Goal: Information Seeking & Learning: Find specific fact

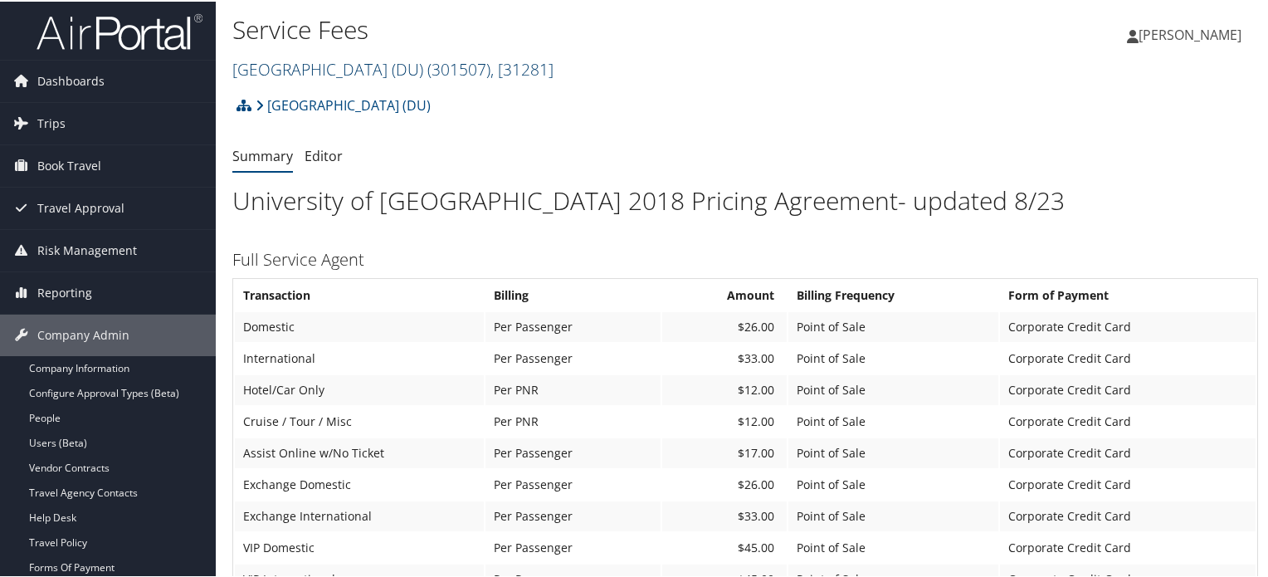
click at [388, 62] on link "University of Denver (DU) ( 301507 ) , [ 31281 ]" at bounding box center [392, 67] width 321 height 22
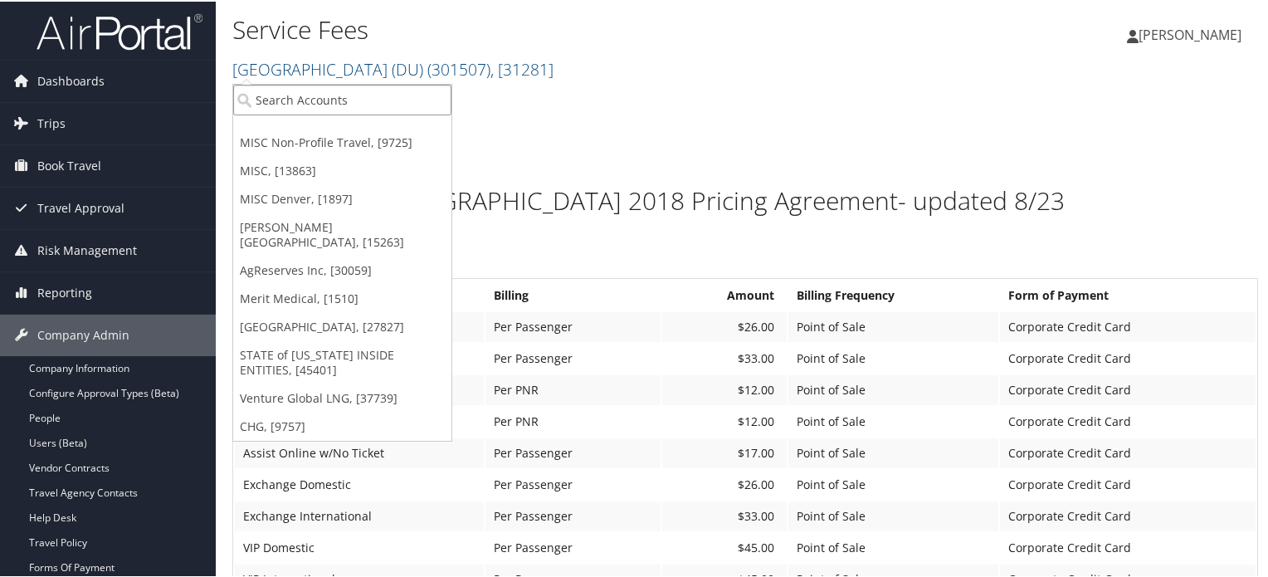
click at [323, 95] on input "search" at bounding box center [342, 98] width 218 height 31
type input "State of col"
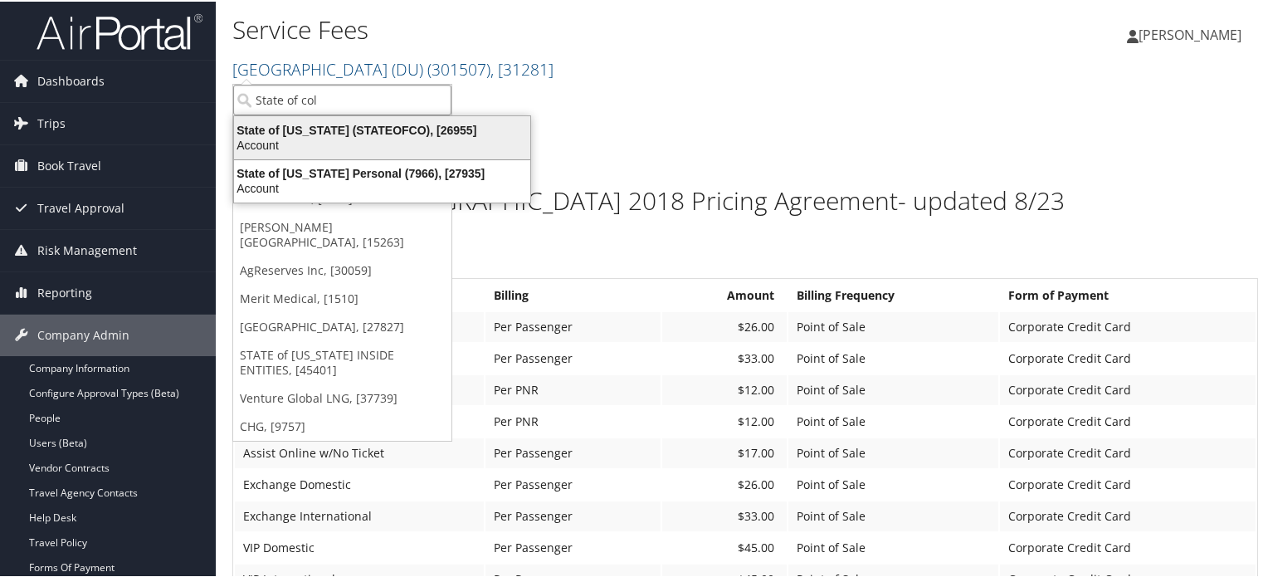
click at [412, 126] on div "State of Colorado (STATEOFCO), [26955]" at bounding box center [382, 128] width 316 height 15
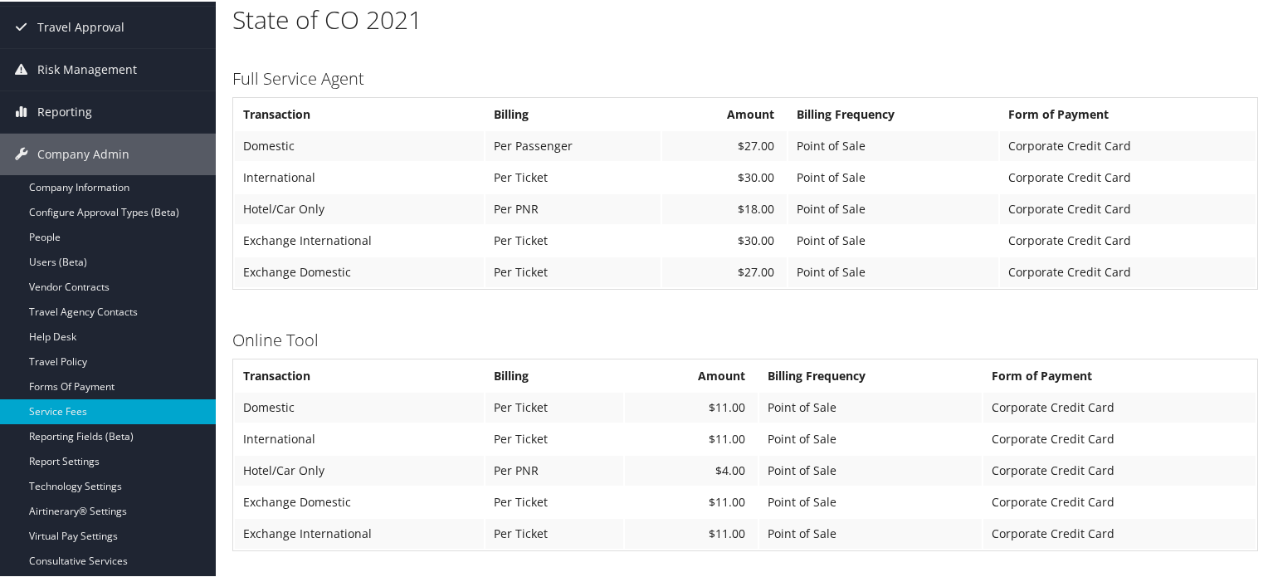
scroll to position [249, 0]
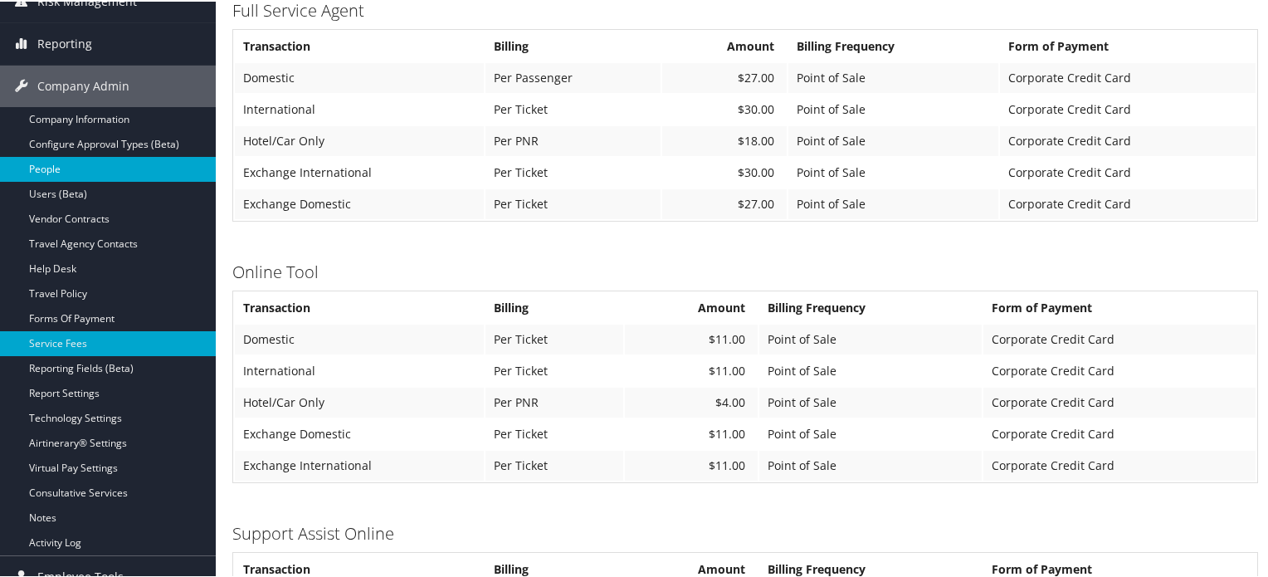
click at [40, 162] on link "People" at bounding box center [108, 167] width 216 height 25
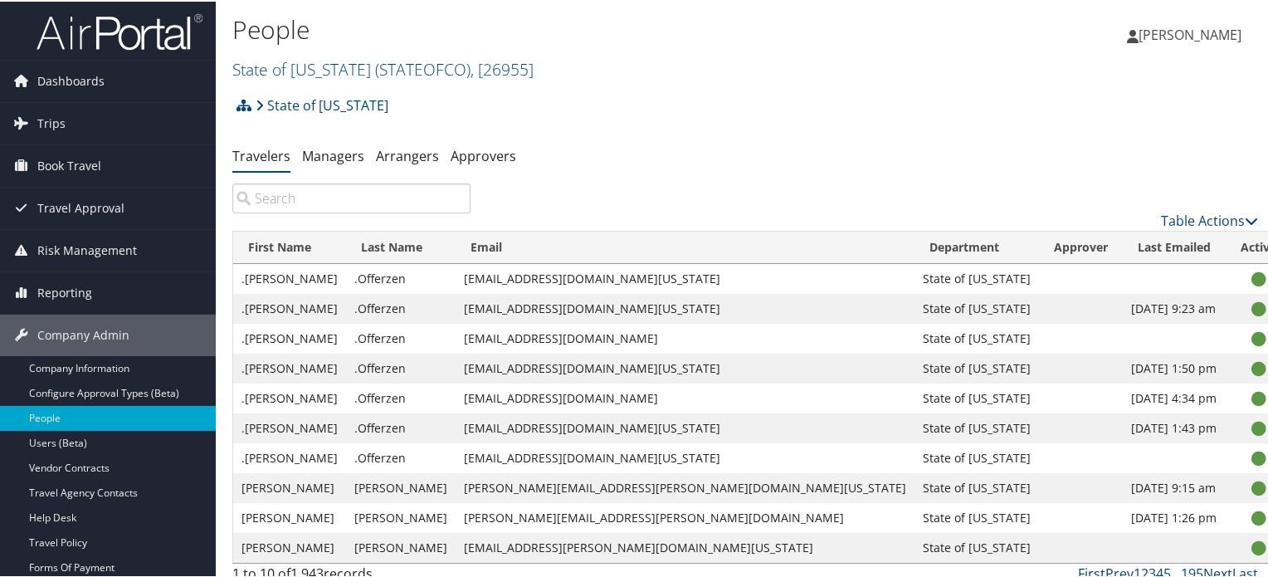
click at [358, 209] on input "search" at bounding box center [351, 197] width 238 height 30
paste input "shawnecca.burke@dhha.org"
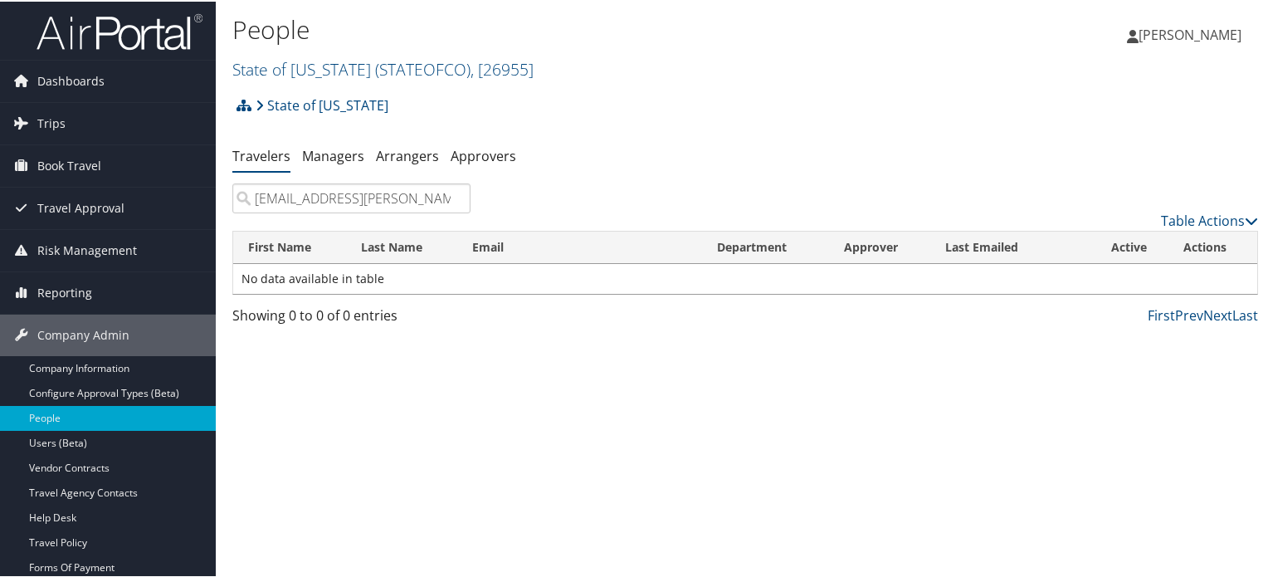
type input "shawnecca.burke@dhha.org"
click at [326, 66] on link "State of Colorado ( STATEOFCO ) , [ 26955 ]" at bounding box center [382, 67] width 301 height 22
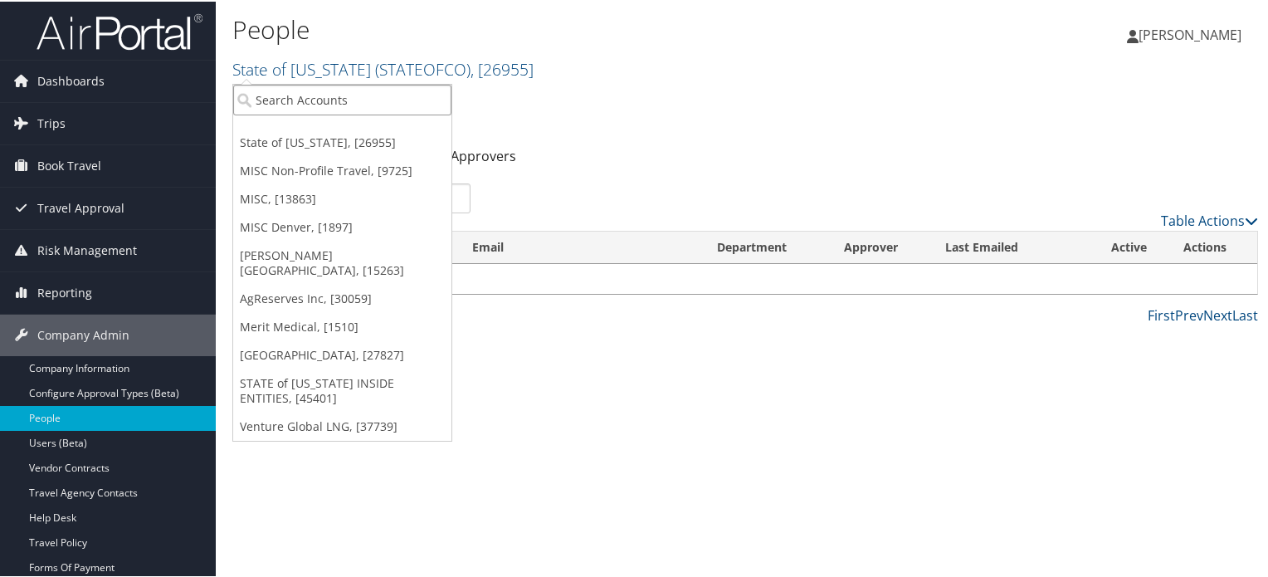
click at [300, 86] on input "search" at bounding box center [342, 98] width 218 height 31
type input "DHHA"
drag, startPoint x: 307, startPoint y: 92, endPoint x: 173, endPoint y: 84, distance: 133.9
click at [173, 84] on div "Dashboards AirPortal 360™ (Manager) AirPortal 360™ (Agent) My Travel Dashboard …" at bounding box center [637, 288] width 1275 height 577
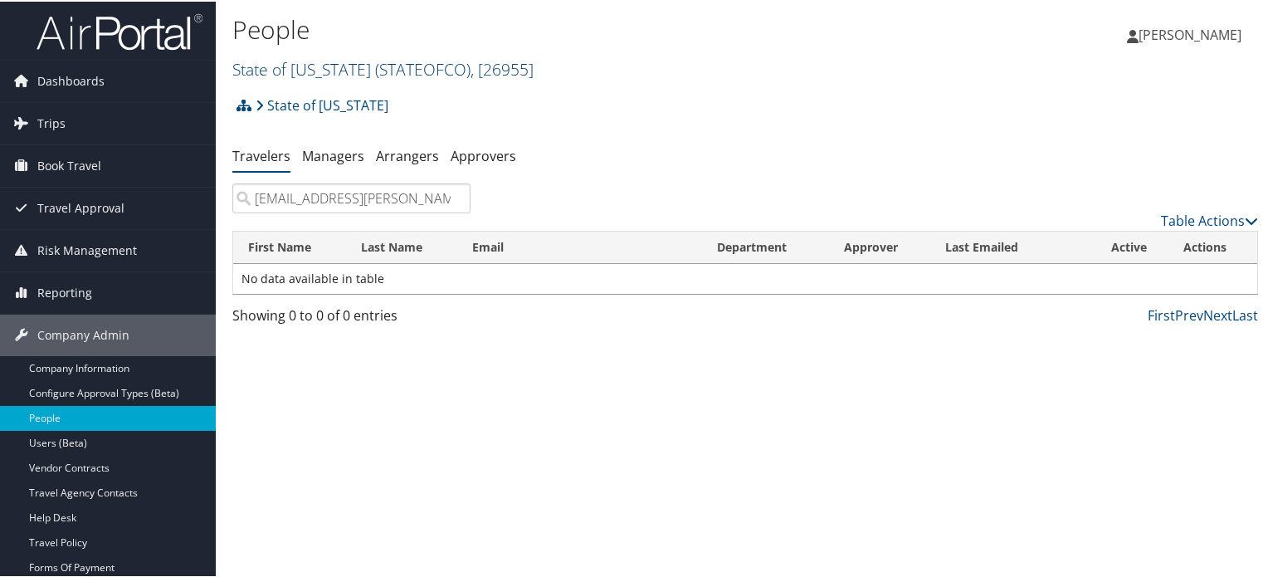
click at [354, 67] on link "State of Colorado ( STATEOFCO ) , [ 26955 ]" at bounding box center [382, 67] width 301 height 22
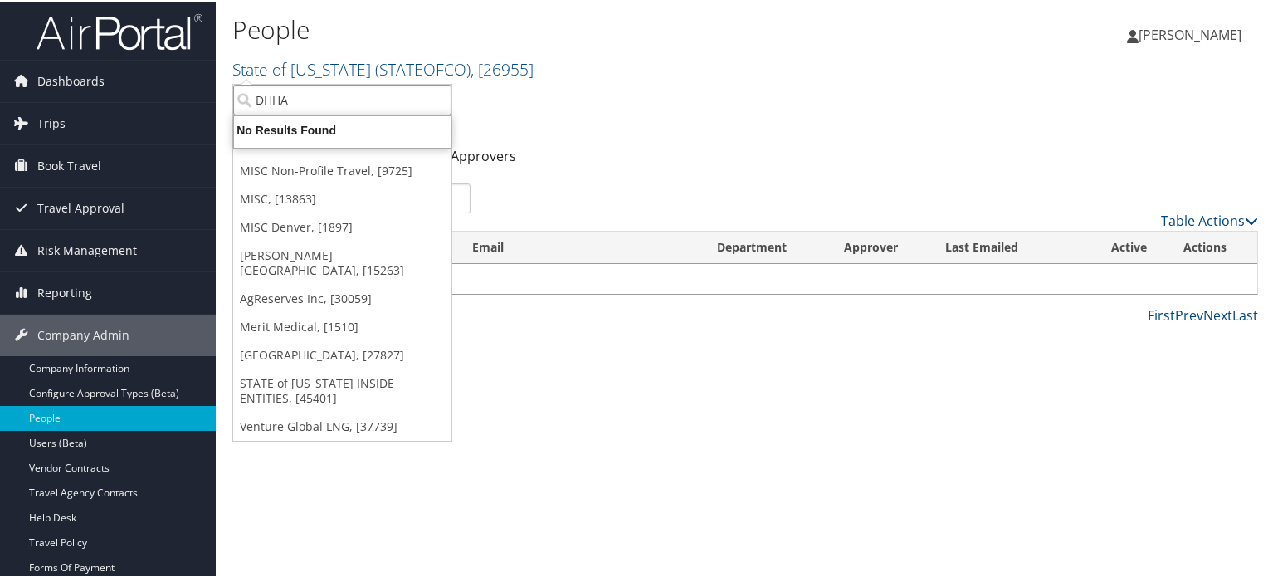
click at [311, 90] on input "DHHA" at bounding box center [342, 98] width 218 height 31
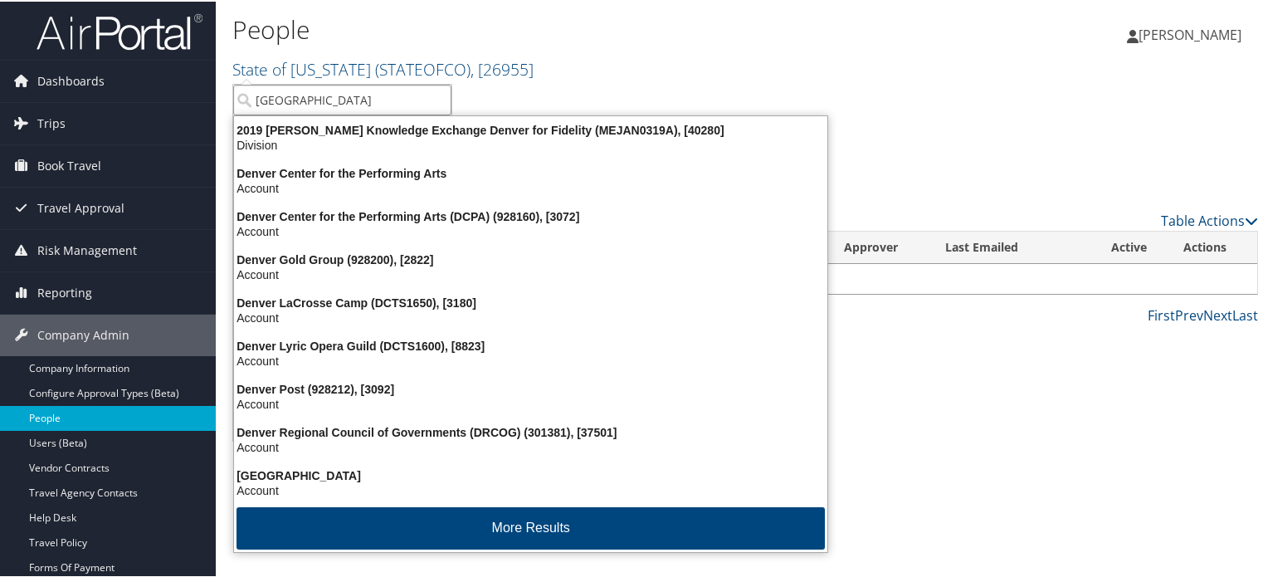
type input "Denver"
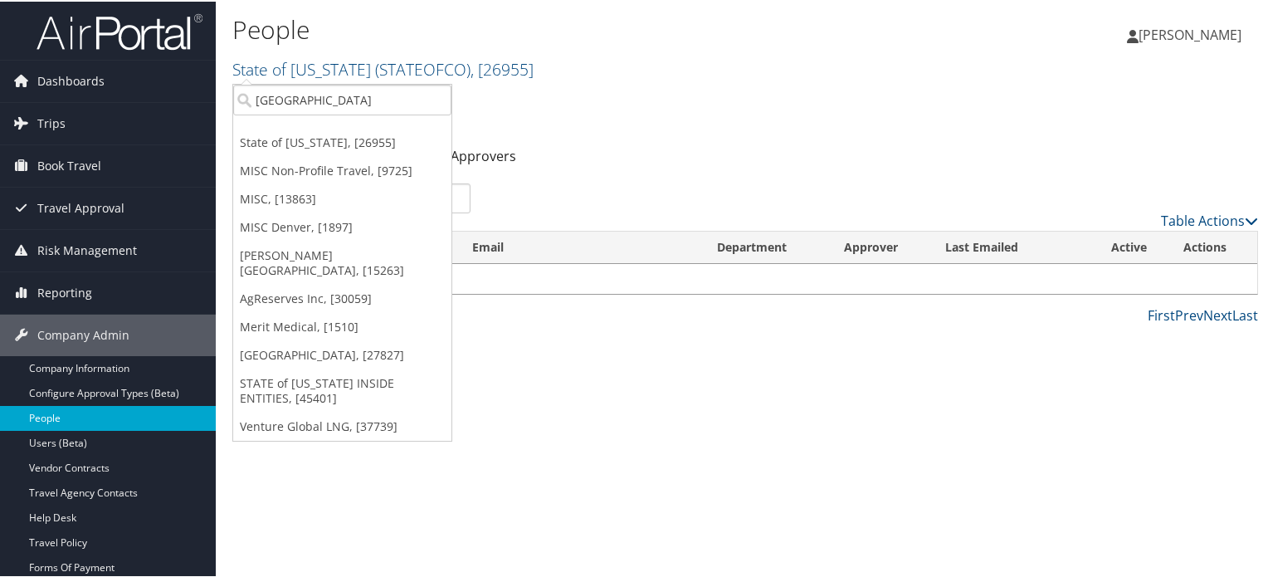
click at [71, 415] on link "People" at bounding box center [108, 416] width 216 height 25
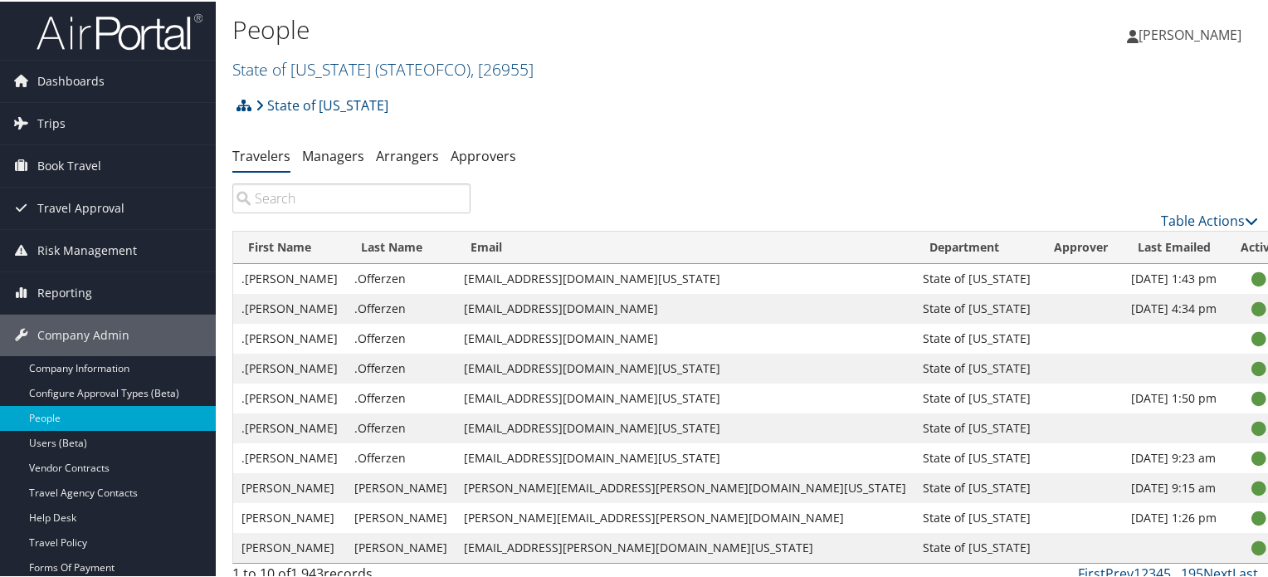
click at [375, 198] on input "search" at bounding box center [351, 197] width 238 height 30
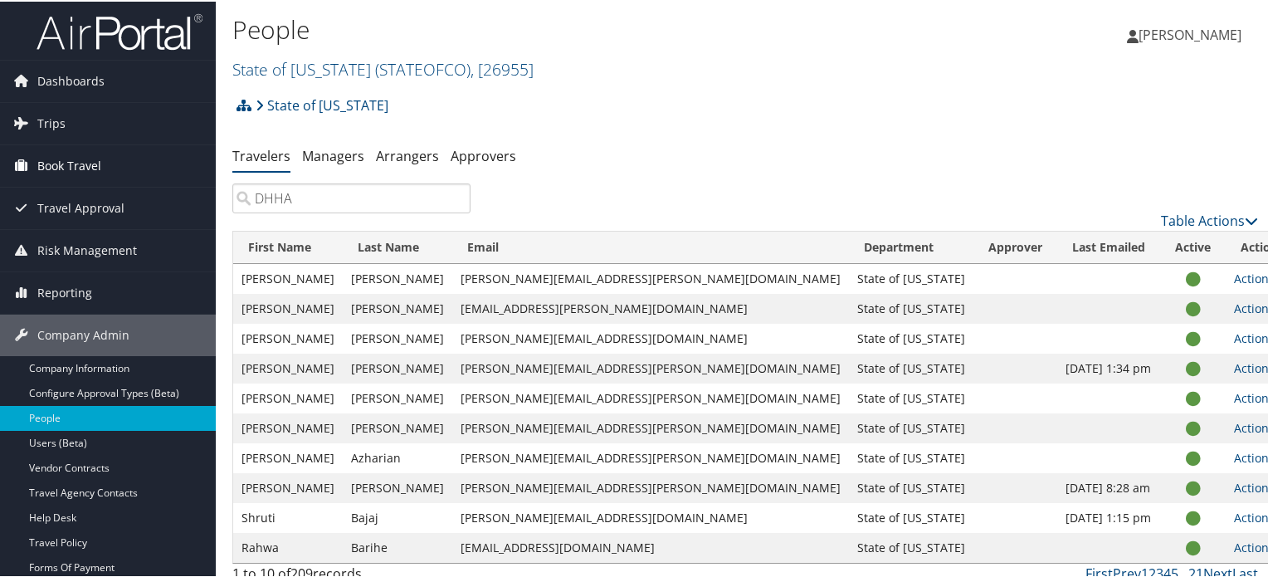
drag, startPoint x: 167, startPoint y: 192, endPoint x: 61, endPoint y: 164, distance: 109.7
click at [0, 210] on div "Dashboards AirPortal 360™ (Manager) AirPortal 360™ (Agent) My Travel Dashboard …" at bounding box center [637, 295] width 1275 height 590
paste input "Shawnecca"
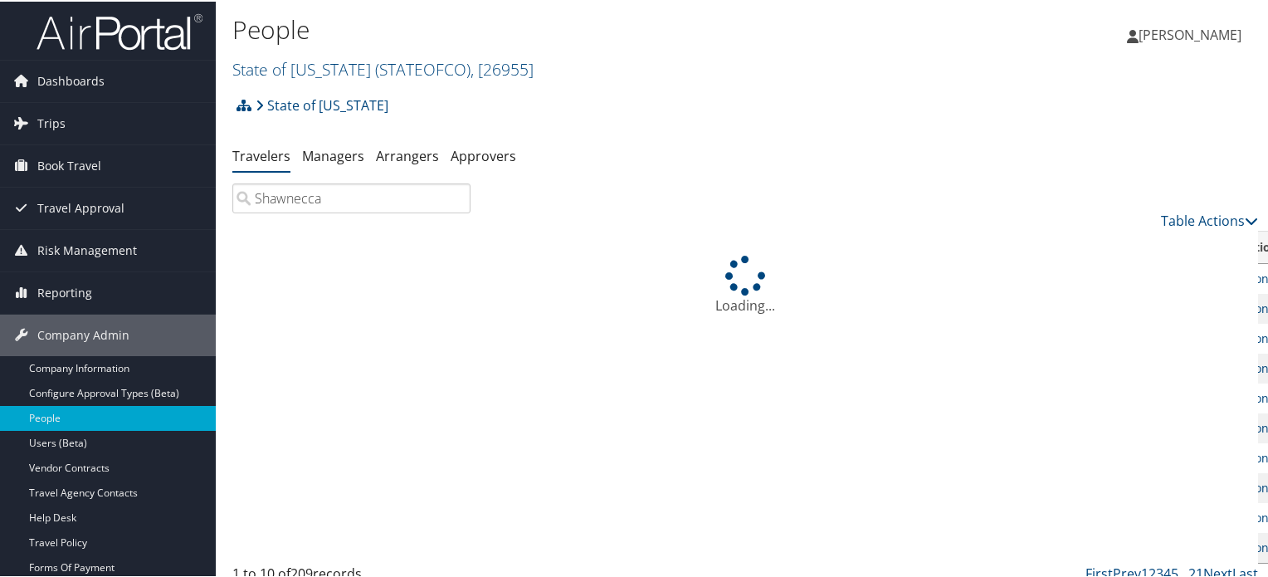
type input "Shawnecca"
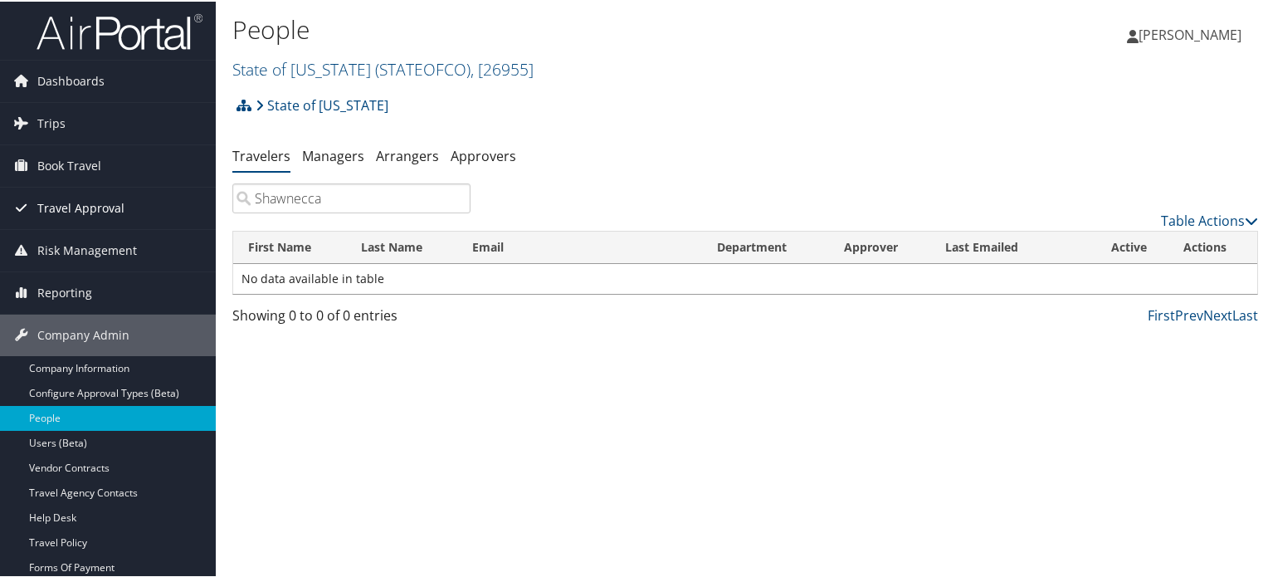
drag, startPoint x: 348, startPoint y: 198, endPoint x: 26, endPoint y: 198, distance: 322.0
click at [26, 198] on div "Dashboards AirPortal 360™ (Manager) AirPortal 360™ (Agent) My Travel Dashboard …" at bounding box center [637, 288] width 1275 height 577
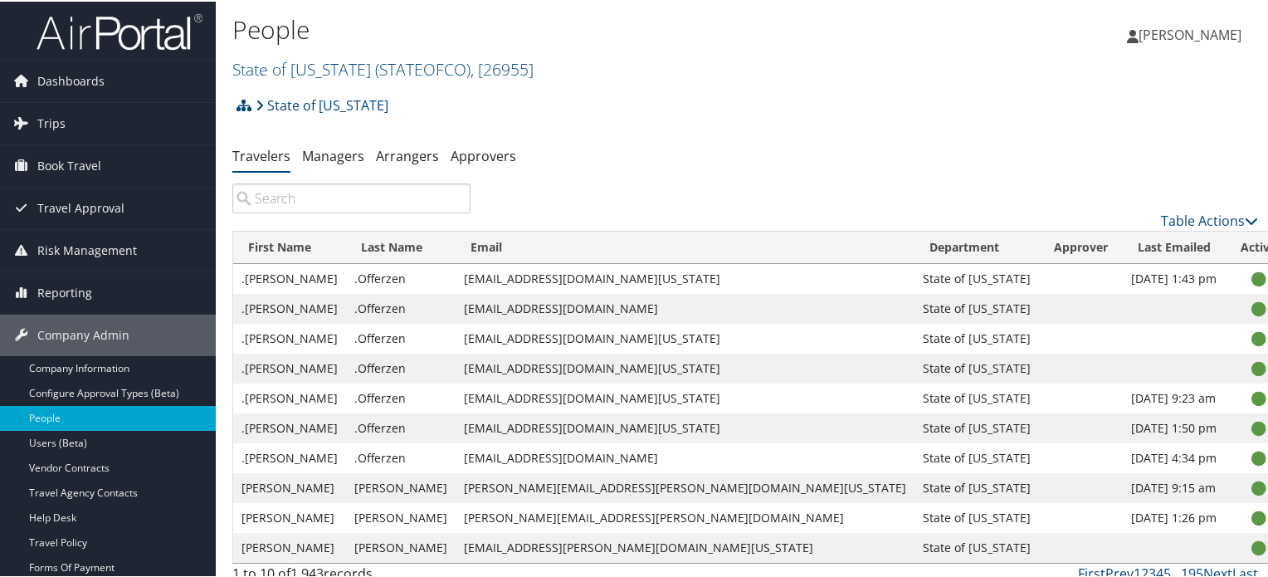
click at [405, 191] on input "search" at bounding box center [351, 197] width 238 height 30
paste input "[PERSON_NAME]"
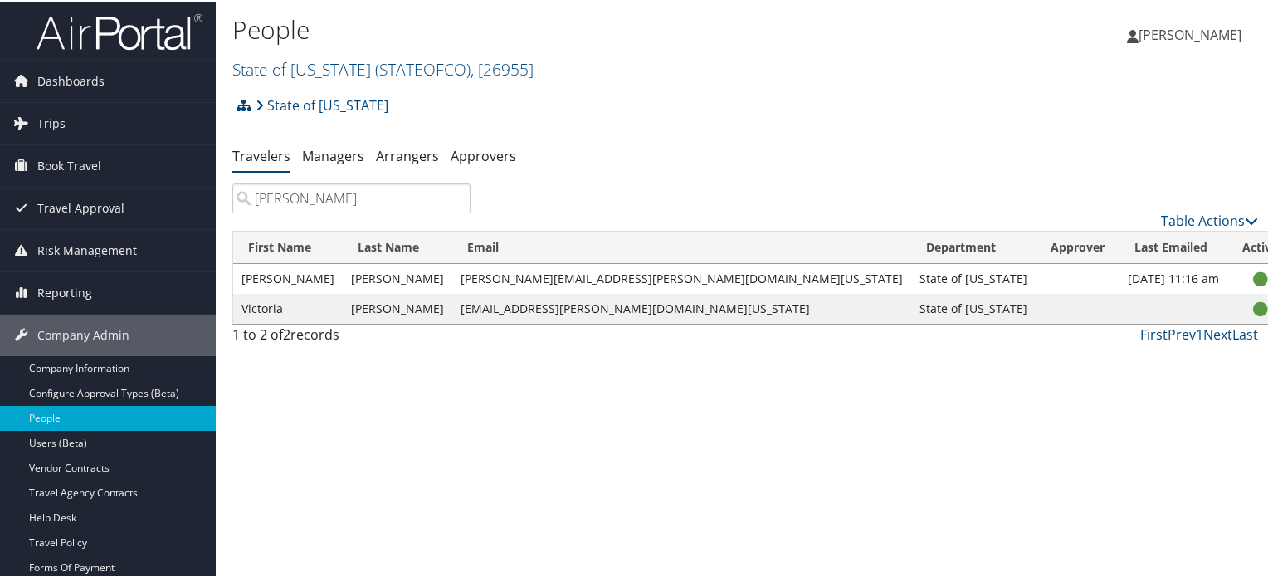
type input "[PERSON_NAME]"
click at [602, 388] on div "People State of [US_STATE] ( STATEOFCO ) , [ 26955 ] State of [US_STATE] MISC N…" at bounding box center [745, 288] width 1059 height 577
